Goal: Information Seeking & Learning: Learn about a topic

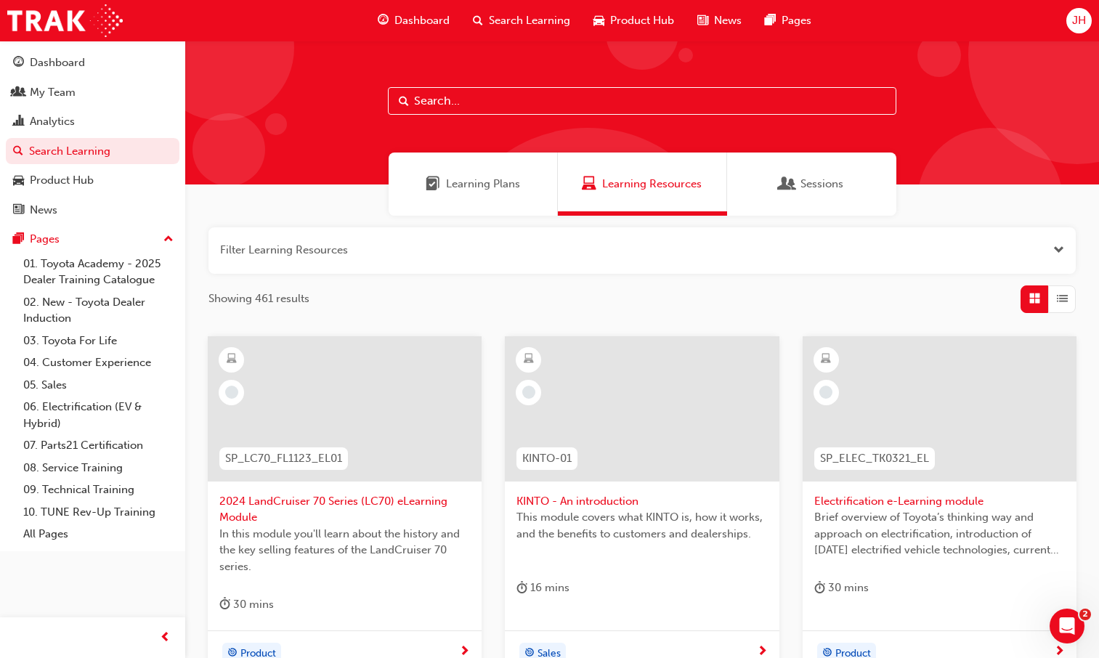
click at [512, 27] on span "Search Learning" at bounding box center [529, 20] width 81 height 17
click at [533, 22] on span "Search Learning" at bounding box center [529, 20] width 81 height 17
click at [484, 18] on div "Search Learning" at bounding box center [521, 21] width 121 height 30
click at [530, 23] on span "Search Learning" at bounding box center [529, 20] width 81 height 17
click at [509, 102] on input "text" at bounding box center [642, 101] width 509 height 28
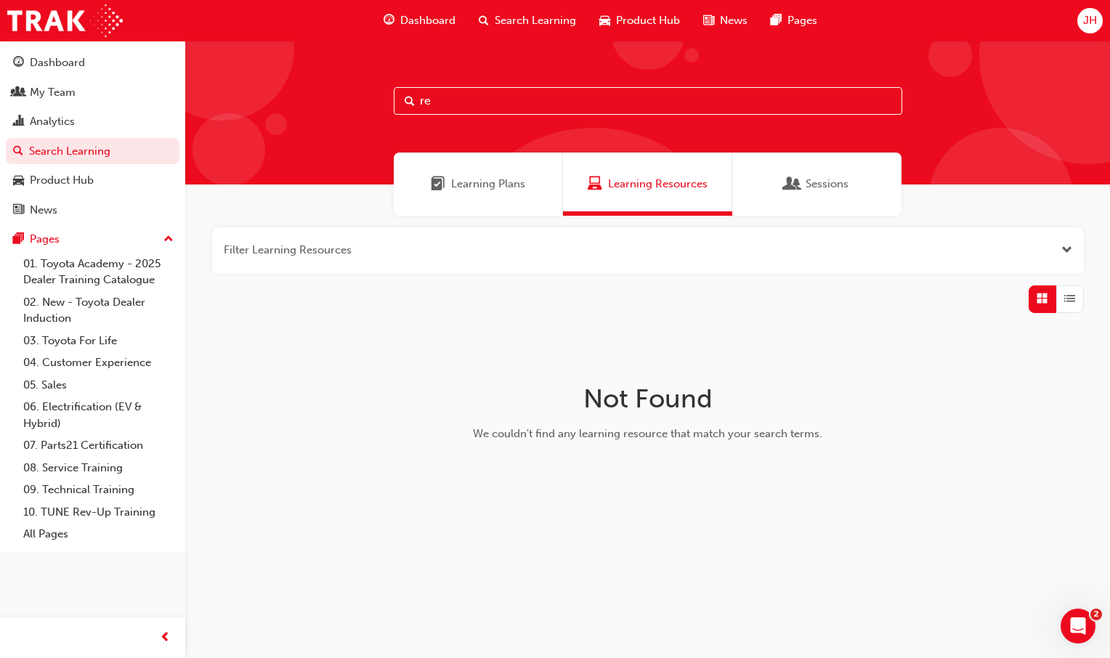
type input "r"
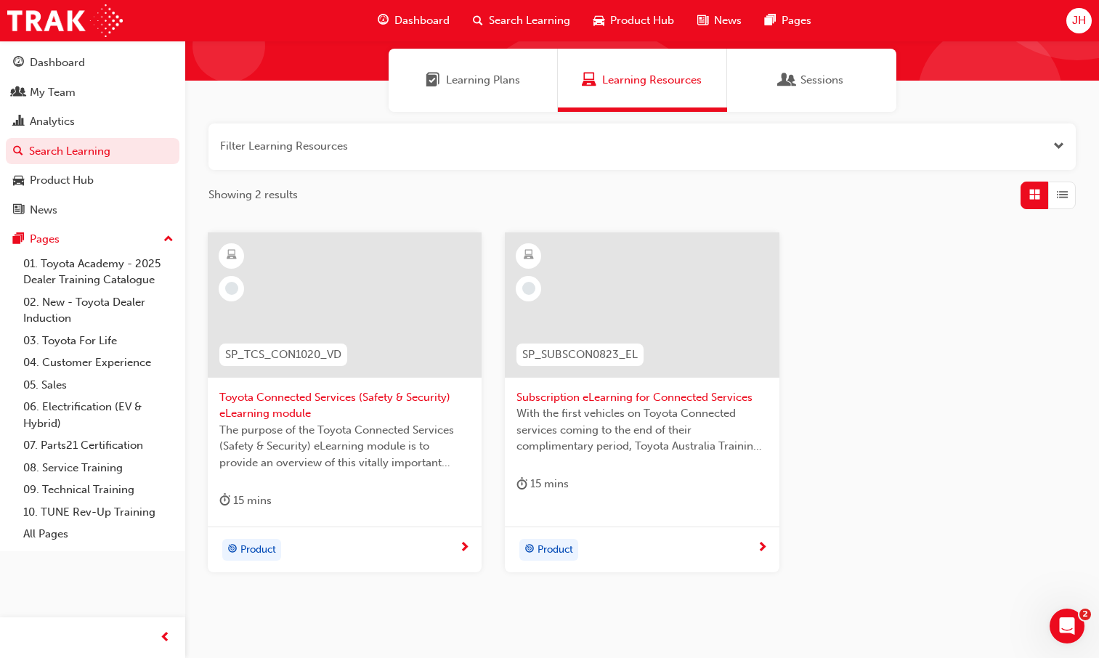
scroll to position [116, 0]
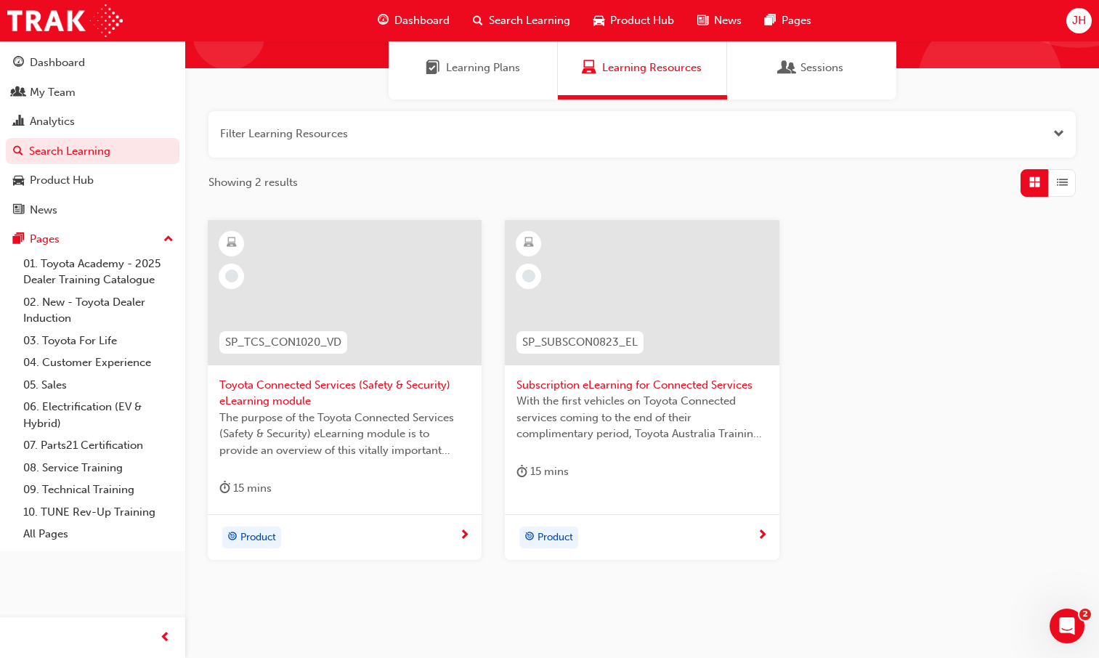
type input "connected ser"
click at [410, 384] on span "Toyota Connected Services (Safety & Security) eLearning module" at bounding box center [344, 393] width 251 height 33
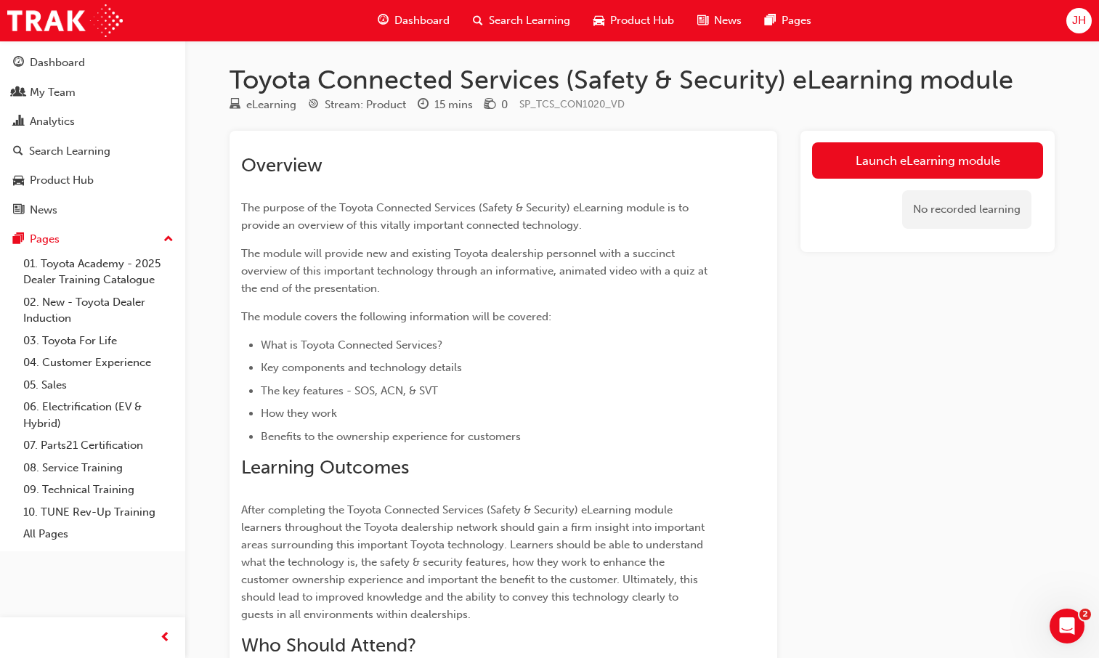
scroll to position [116, 0]
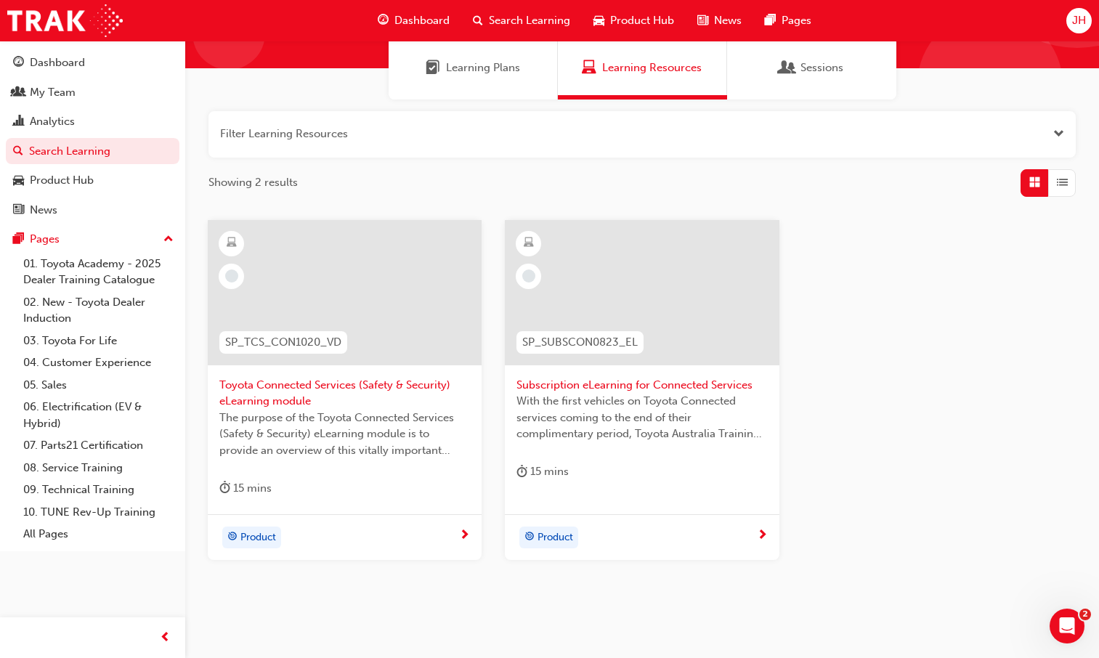
click at [610, 384] on span "Subscription eLearning for Connected Services" at bounding box center [642, 385] width 251 height 17
